Goal: Information Seeking & Learning: Find specific fact

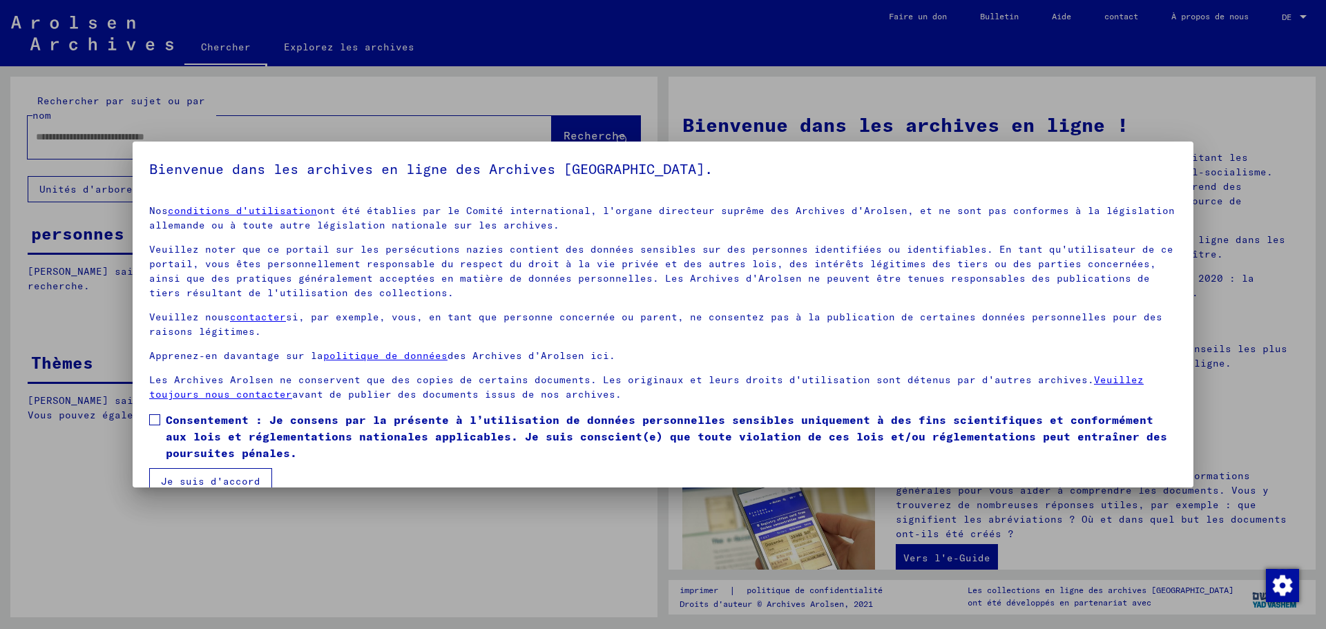
scroll to position [23, 0]
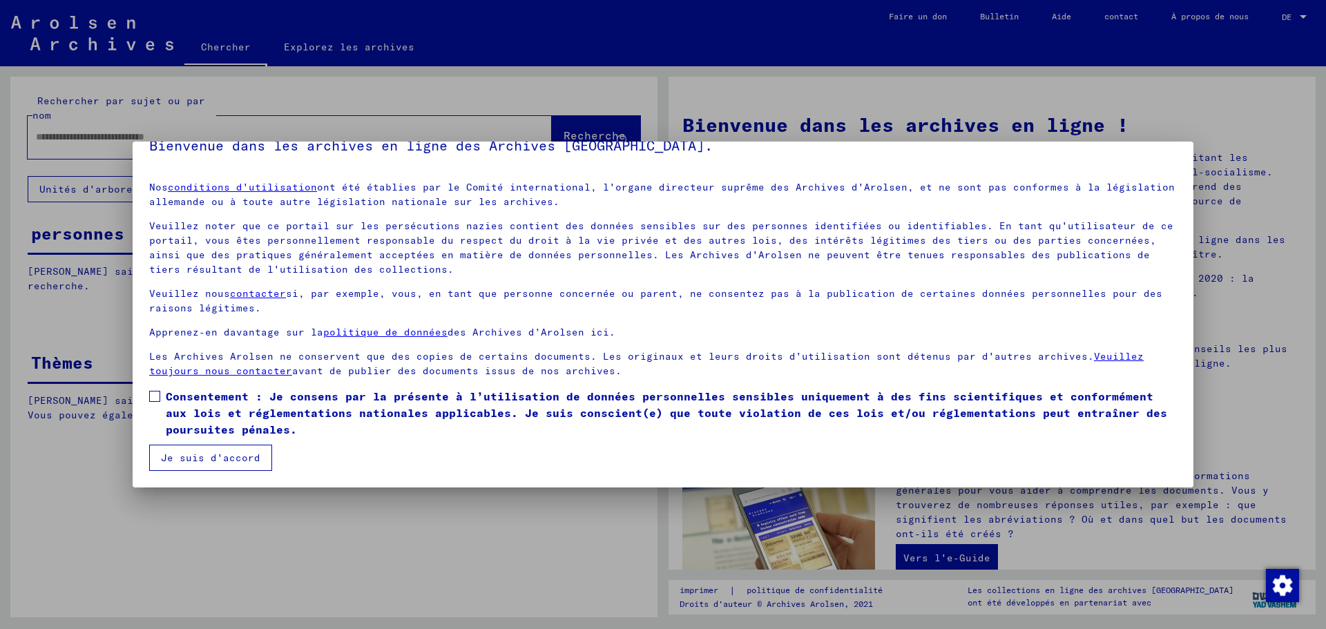
click at [154, 394] on span at bounding box center [154, 396] width 11 height 11
click at [200, 463] on font "Je suis d'accord" at bounding box center [210, 458] width 99 height 12
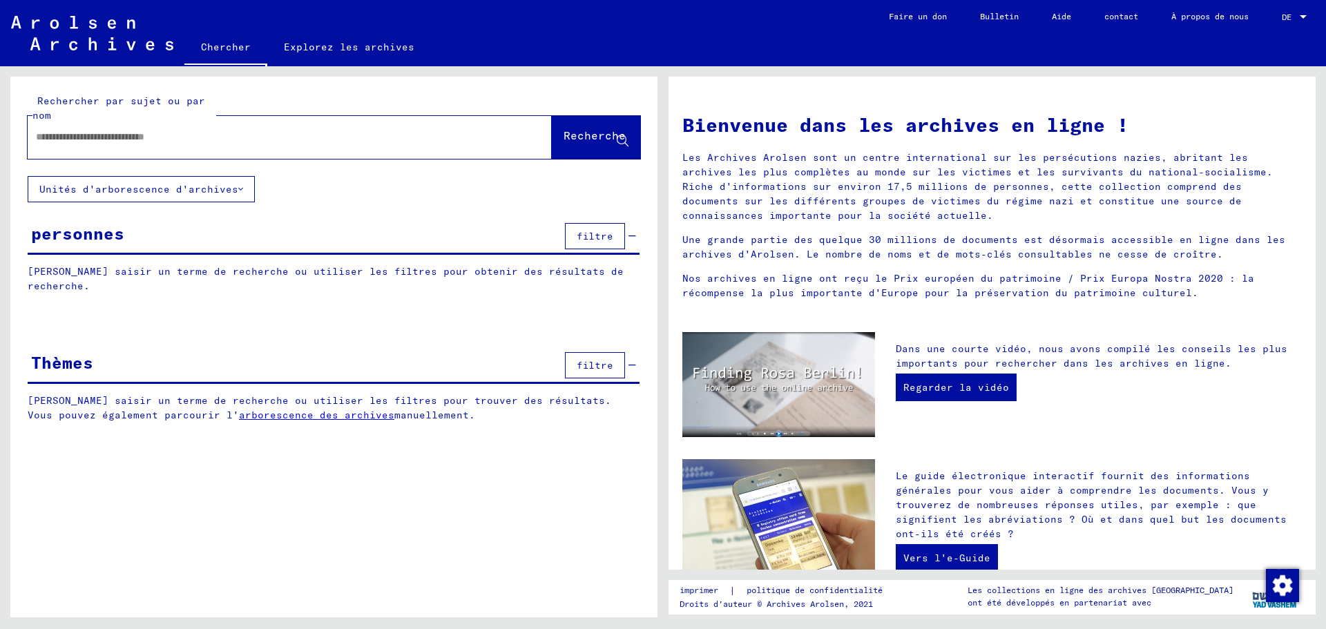
click at [605, 231] on font "filtre" at bounding box center [594, 236] width 37 height 12
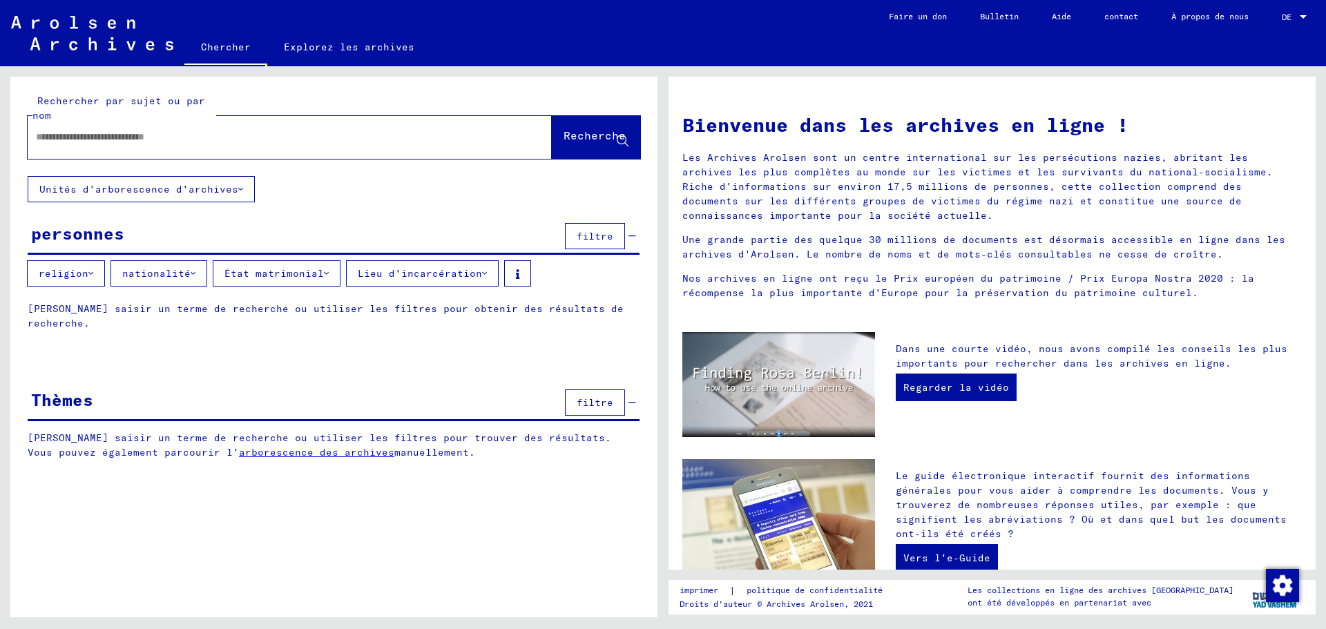
click at [191, 272] on icon at bounding box center [193, 274] width 5 height 10
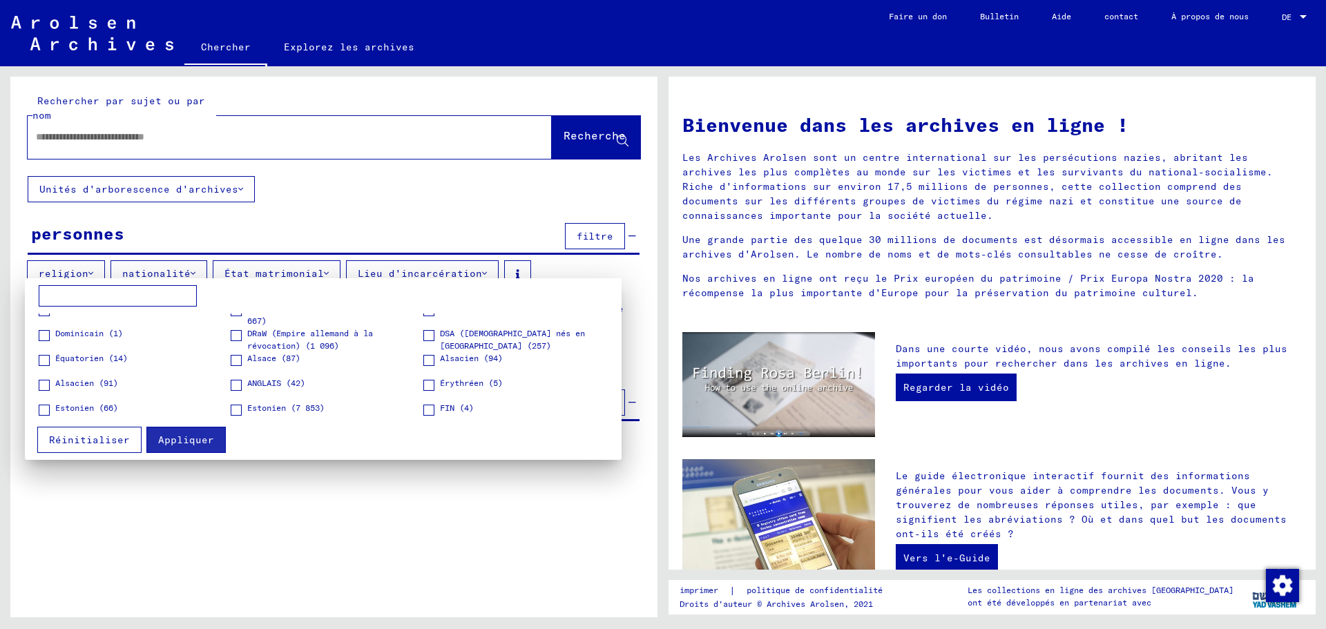
scroll to position [552, 0]
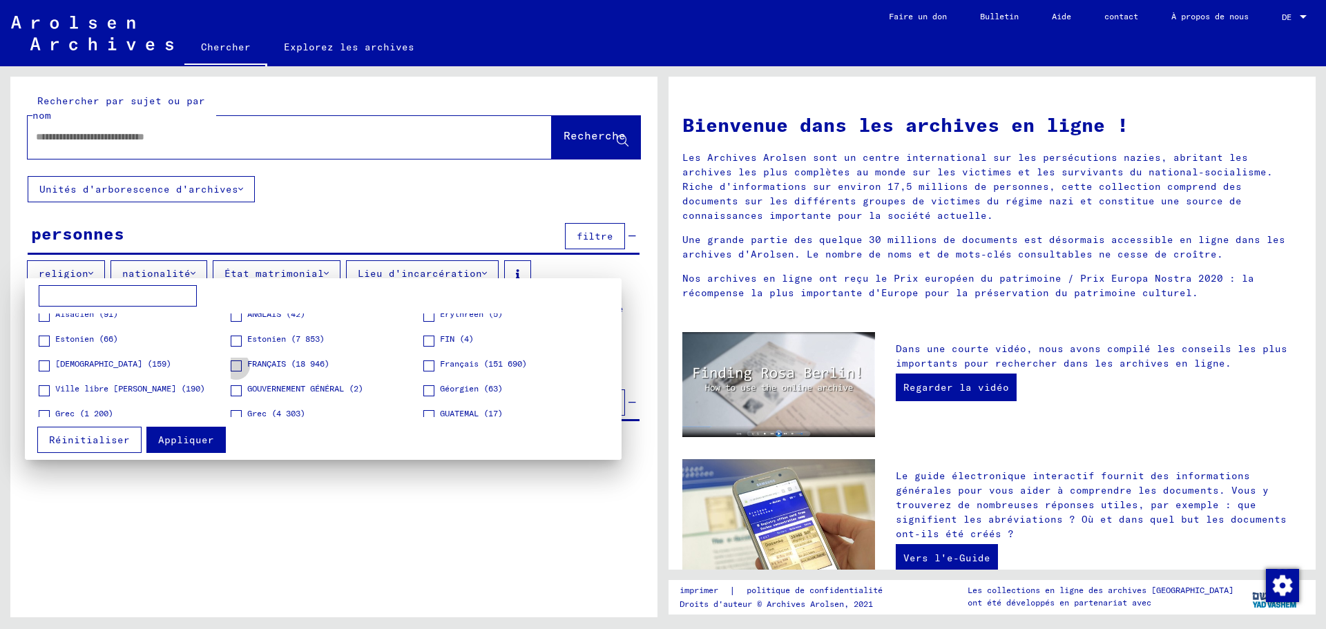
click at [233, 366] on span at bounding box center [236, 365] width 11 height 11
click at [181, 443] on font "Appliquer" at bounding box center [186, 440] width 56 height 12
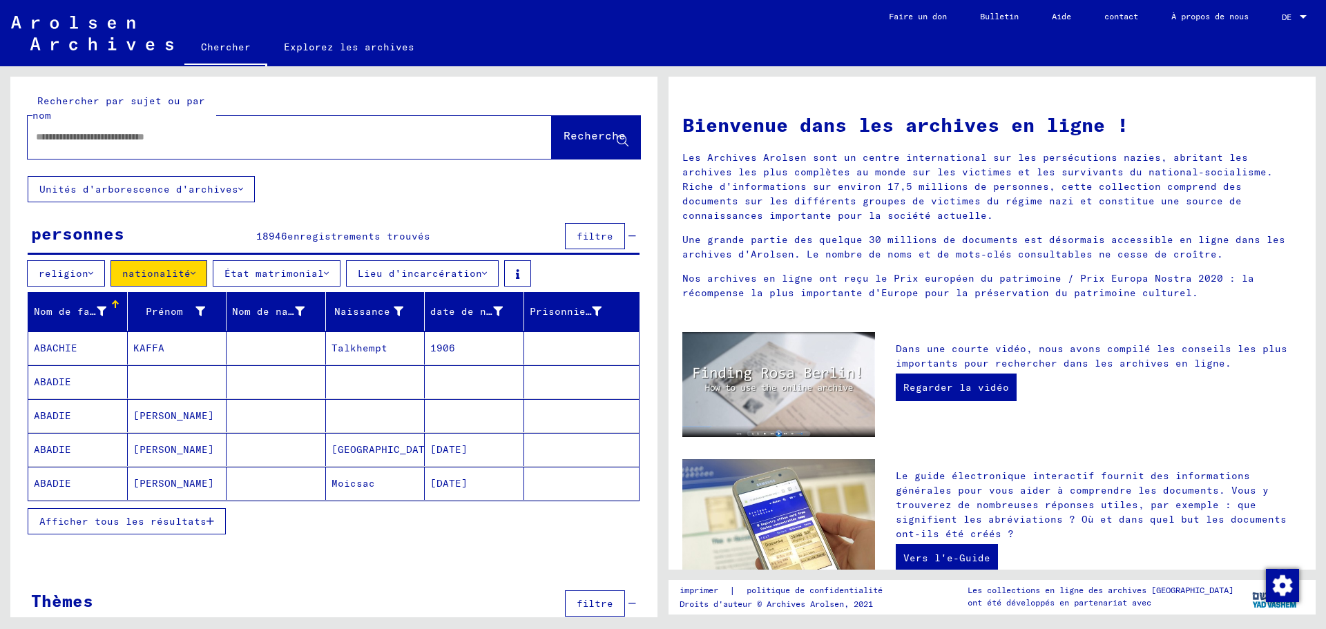
click at [46, 137] on input "text" at bounding box center [273, 137] width 474 height 14
type input "******"
click at [564, 134] on font "Recherche" at bounding box center [594, 135] width 62 height 14
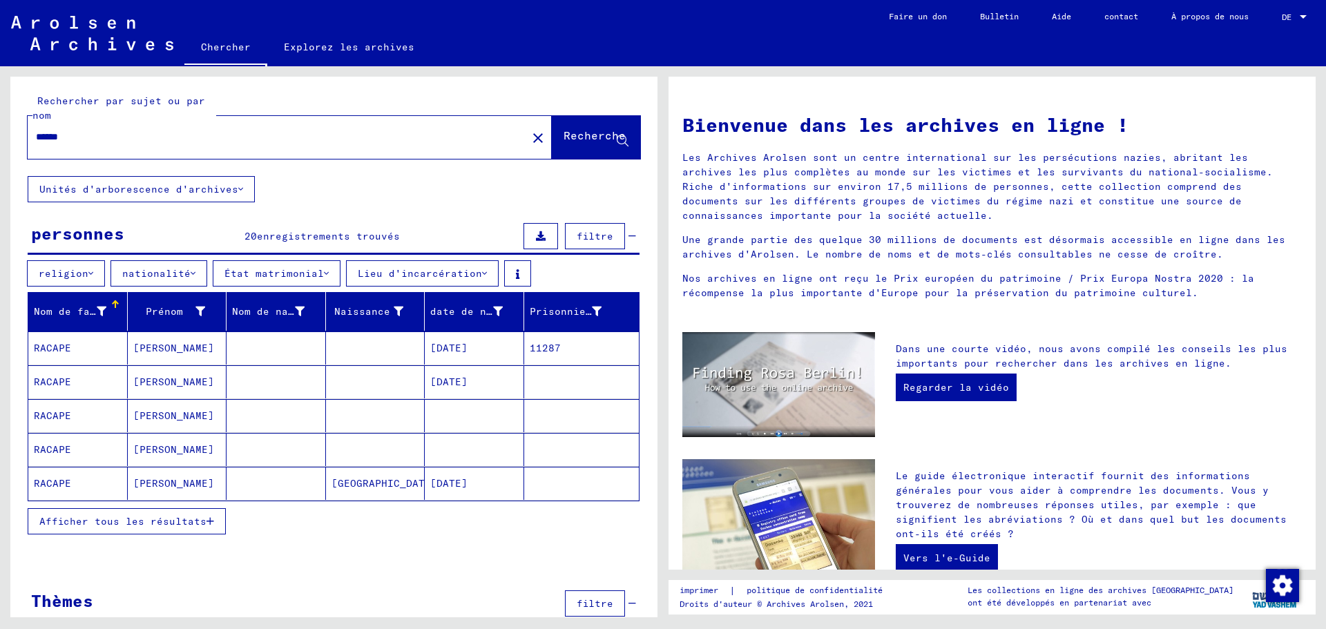
click at [70, 519] on font "Afficher tous les résultats" at bounding box center [122, 521] width 167 height 12
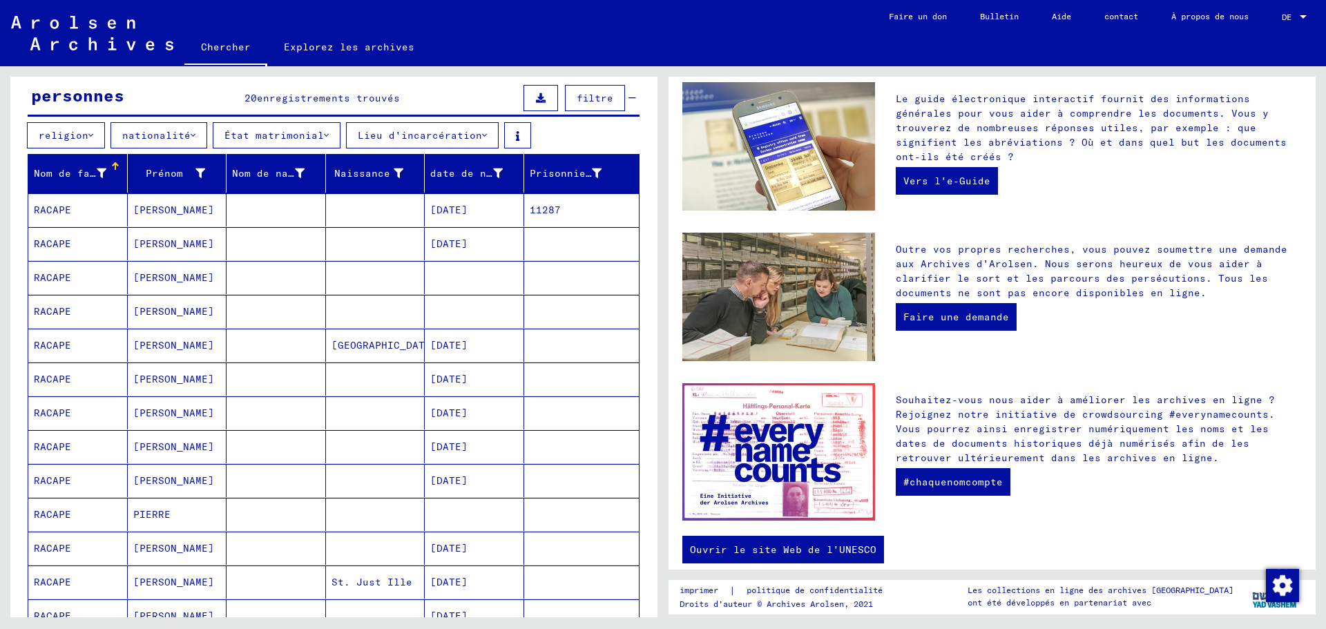
scroll to position [391, 0]
